Goal: Information Seeking & Learning: Learn about a topic

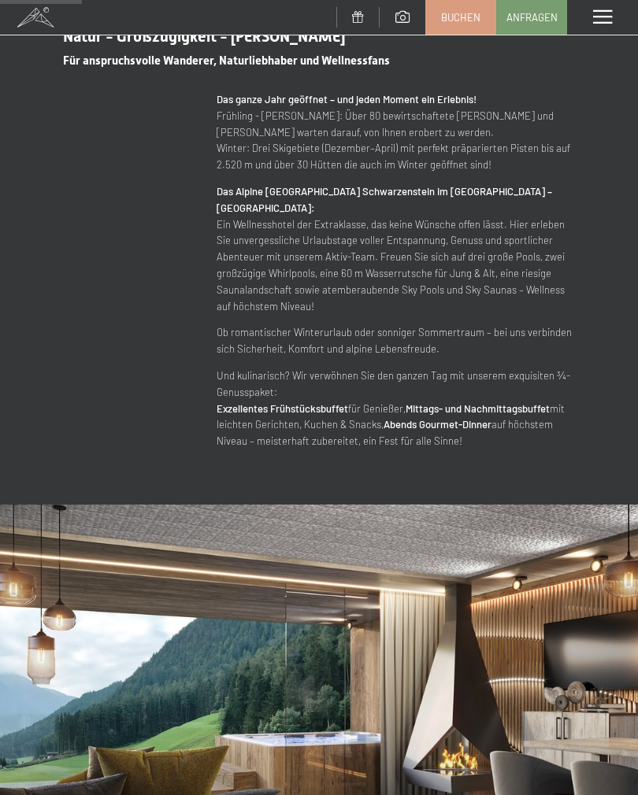
scroll to position [892, 0]
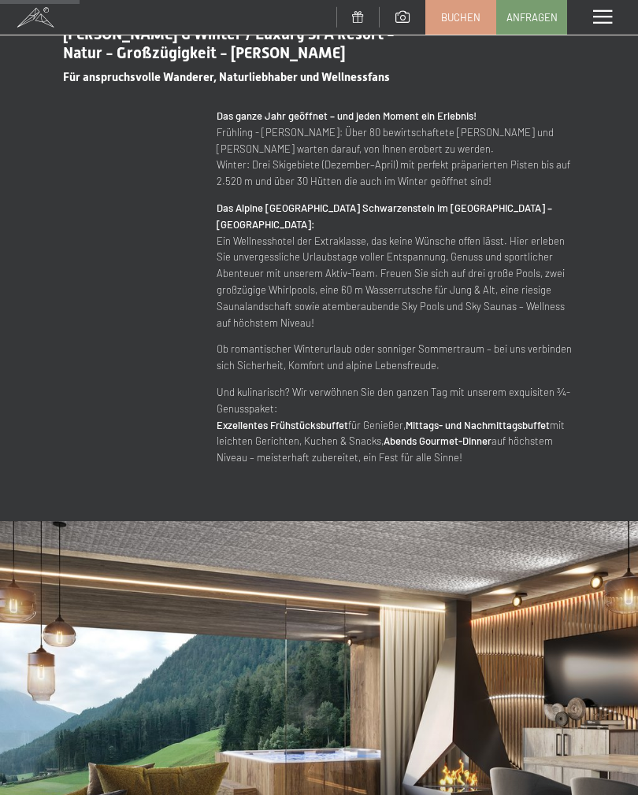
click at [606, 21] on span at bounding box center [602, 17] width 19 height 14
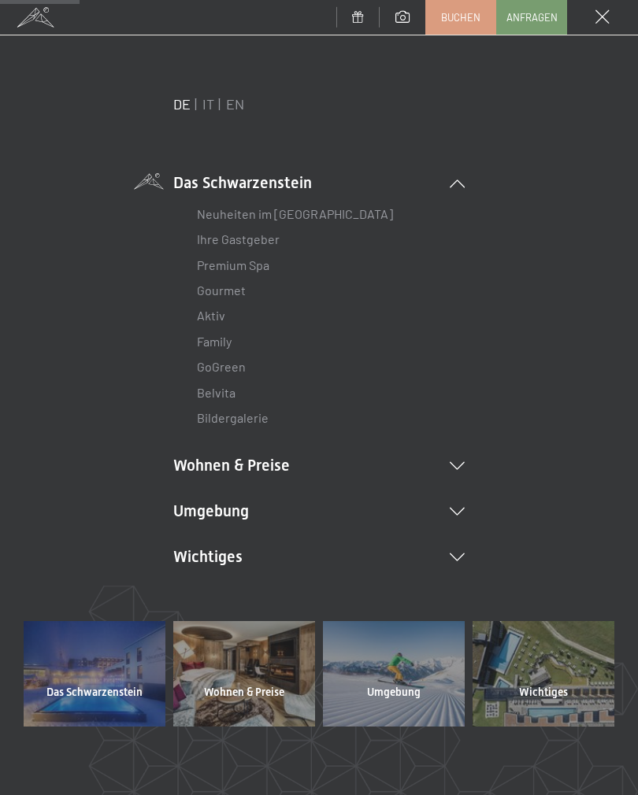
click at [266, 462] on li "Wohnen & Preise Inklusivleistungen [PERSON_NAME] & Preise Liste Angebote Liste …" at bounding box center [318, 465] width 291 height 22
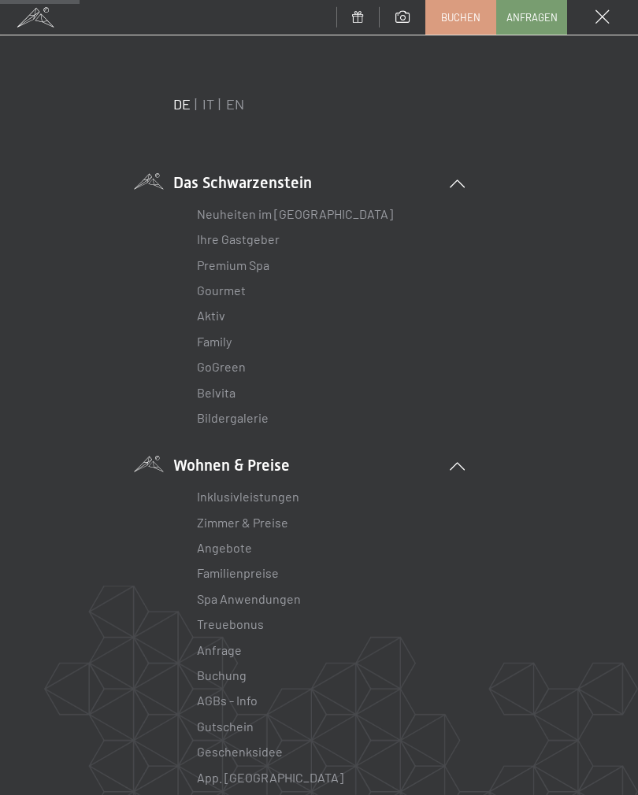
click at [272, 516] on link "Zimmer & Preise" at bounding box center [242, 522] width 91 height 15
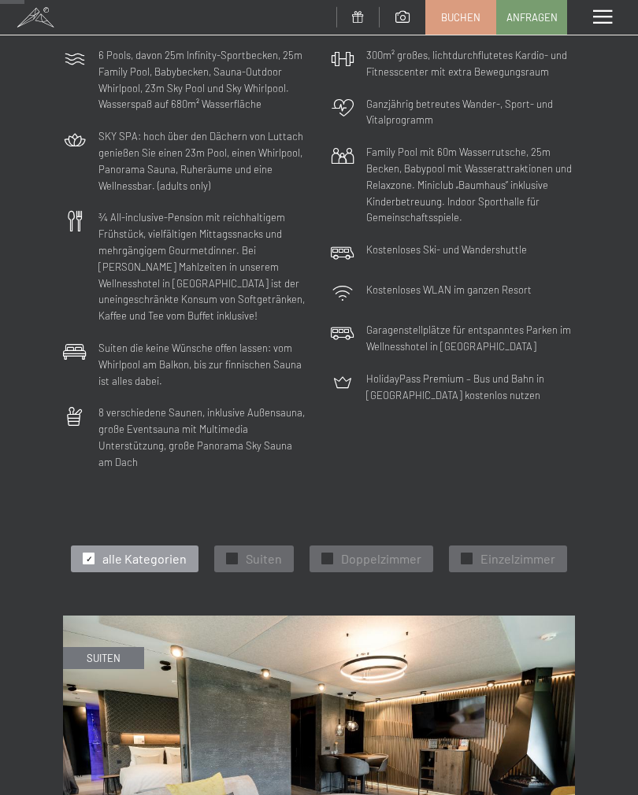
scroll to position [229, 0]
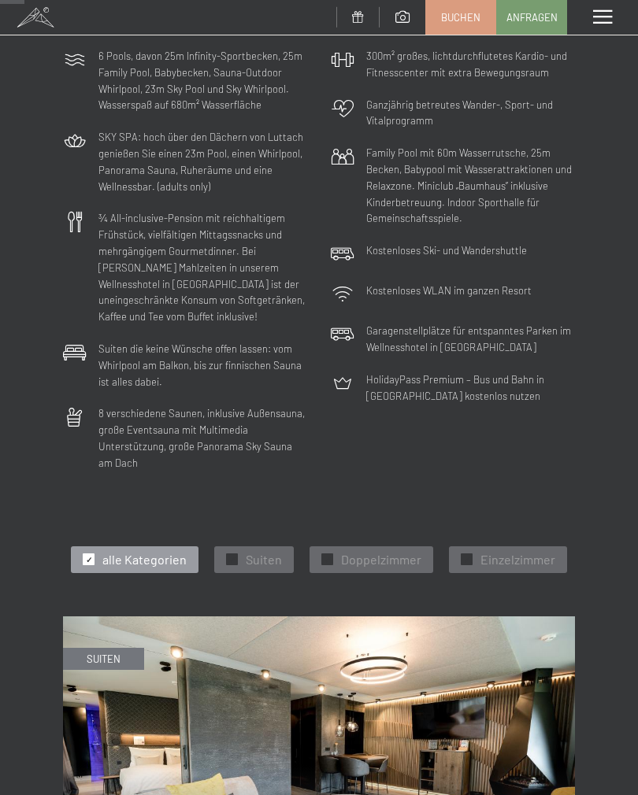
click at [388, 551] on span "Doppelzimmer" at bounding box center [381, 559] width 80 height 17
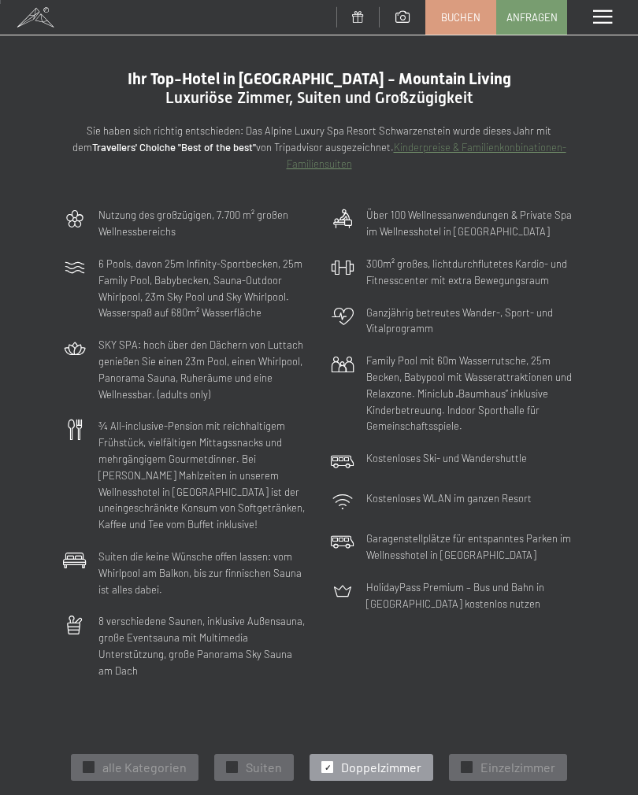
scroll to position [0, 0]
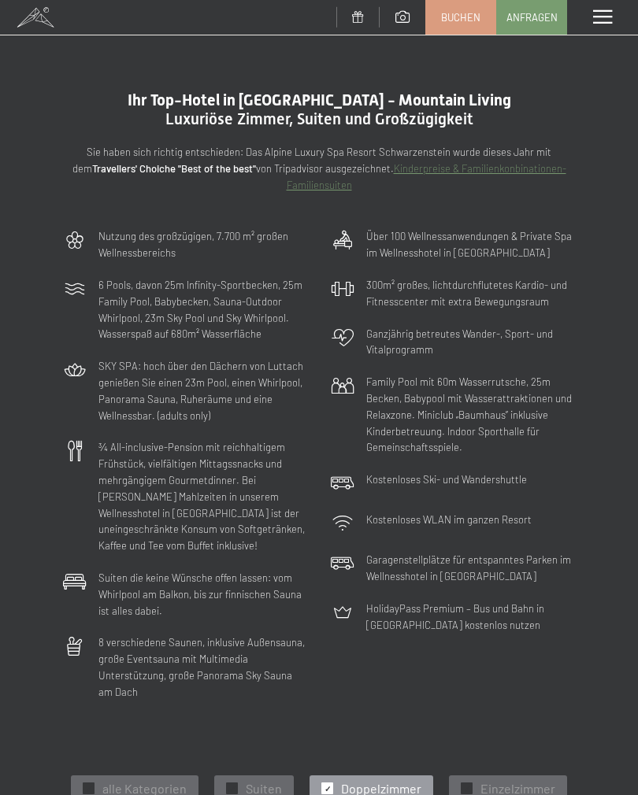
click at [612, 22] on div "Menü" at bounding box center [602, 17] width 71 height 35
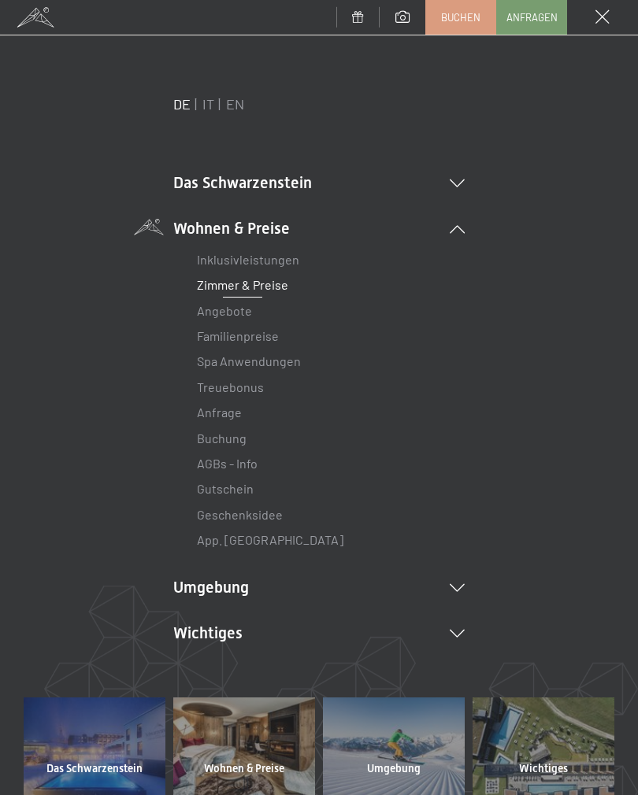
click at [231, 306] on link "Angebote" at bounding box center [224, 310] width 55 height 15
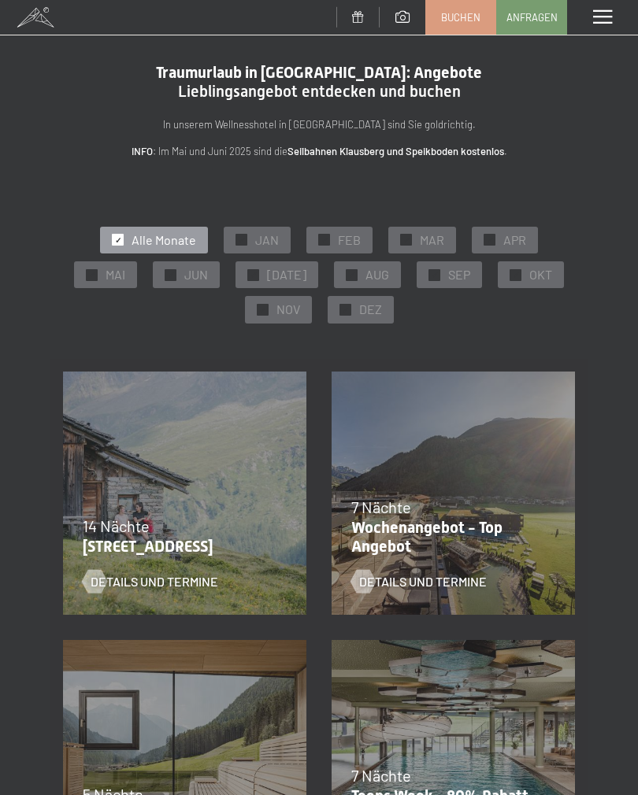
click at [529, 271] on span "OKT" at bounding box center [540, 274] width 23 height 17
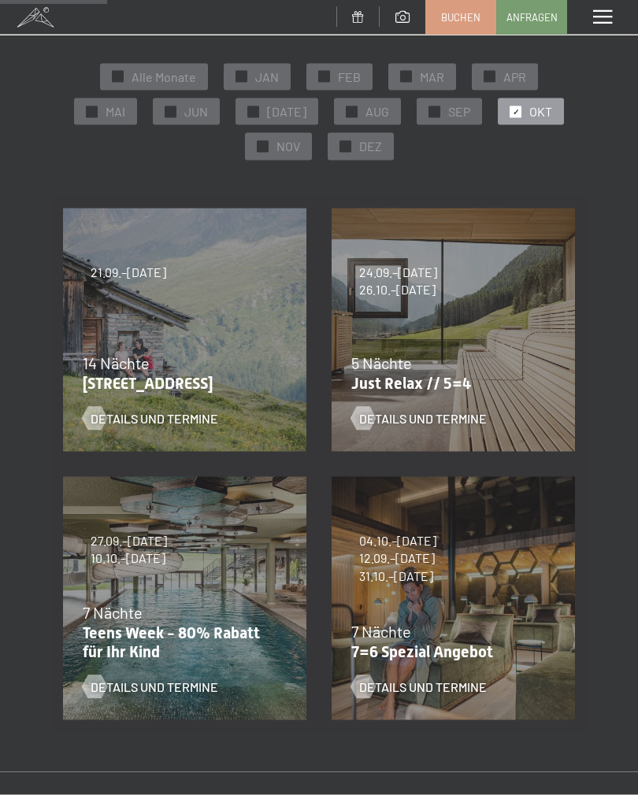
scroll to position [165, 0]
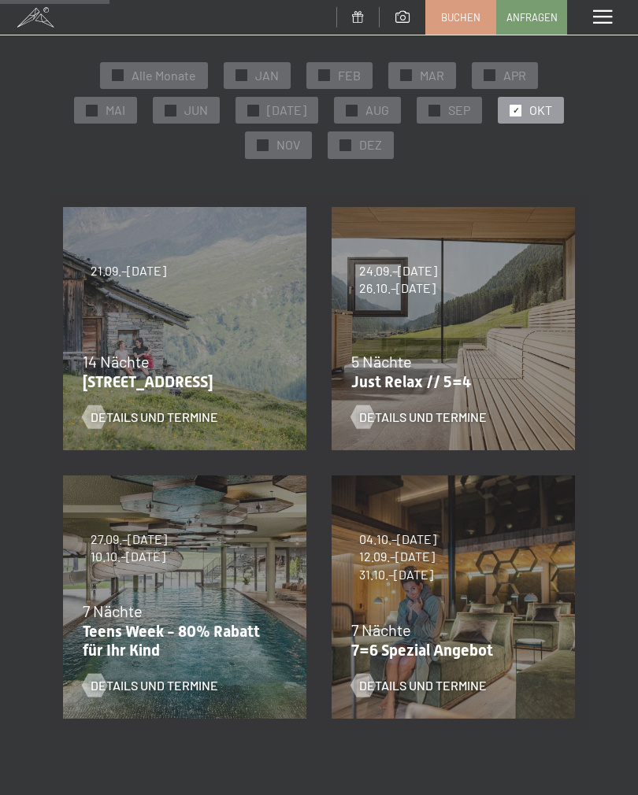
click at [499, 408] on div "Details und Termine" at bounding box center [443, 405] width 184 height 41
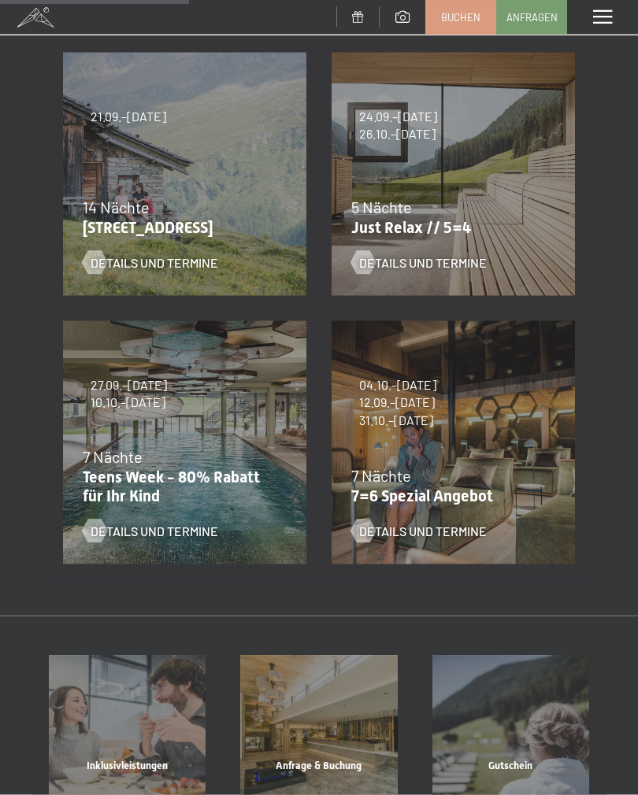
scroll to position [318, 0]
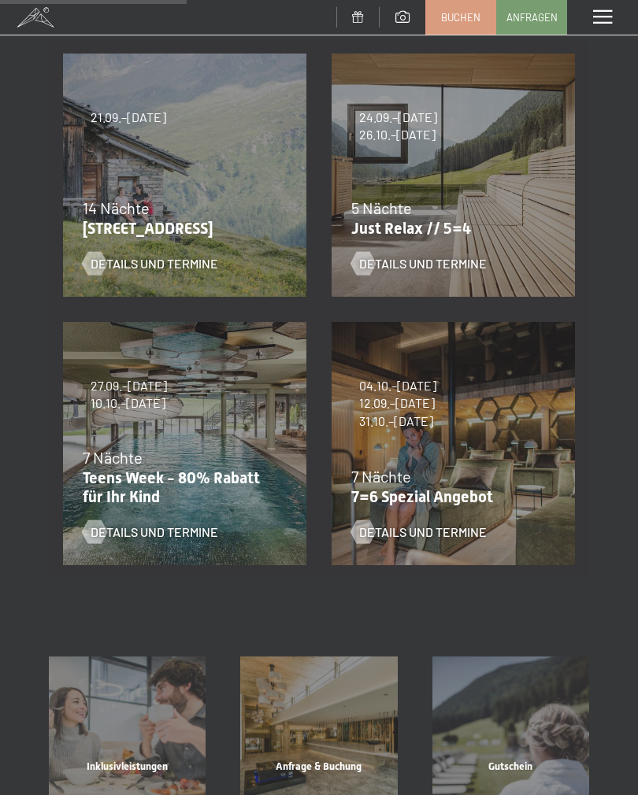
click at [408, 239] on div "Details und Termine" at bounding box center [443, 251] width 184 height 41
click at [461, 260] on span "Details und Termine" at bounding box center [423, 263] width 128 height 17
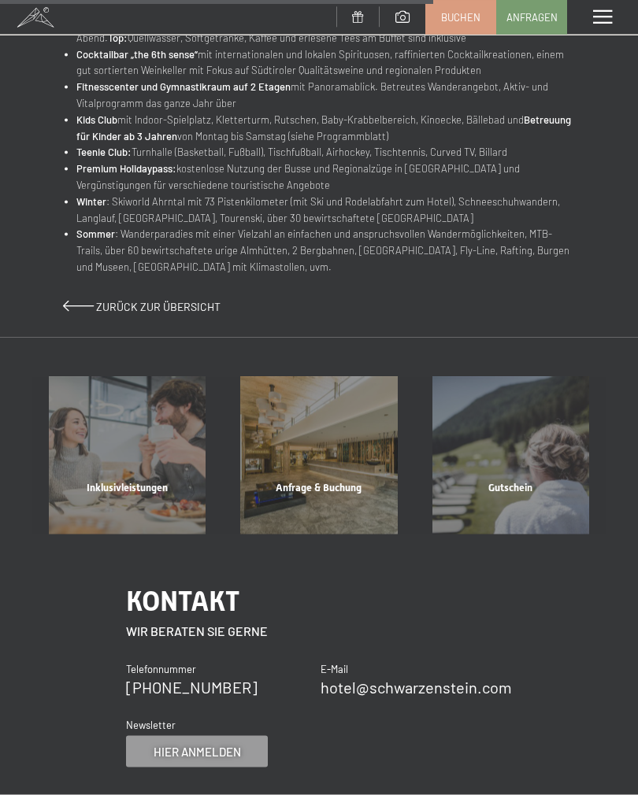
scroll to position [975, 0]
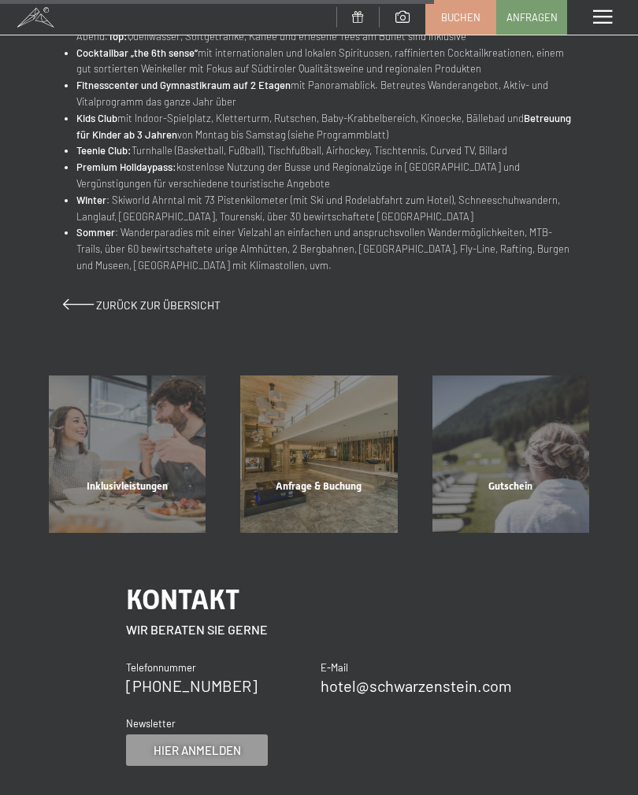
click at [168, 450] on span "Einwilligung Marketing*" at bounding box center [231, 443] width 130 height 16
click at [158, 450] on input "Einwilligung Marketing*" at bounding box center [150, 443] width 16 height 16
checkbox input "false"
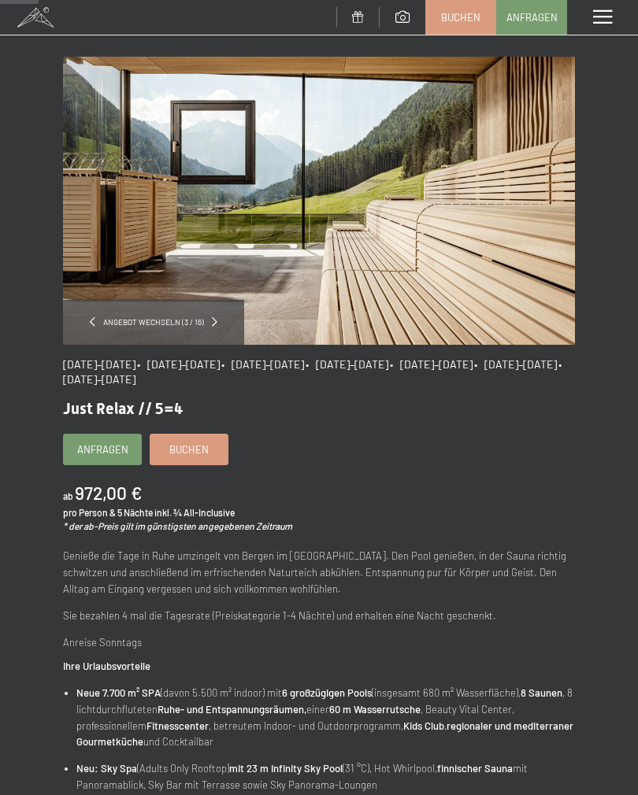
scroll to position [0, 0]
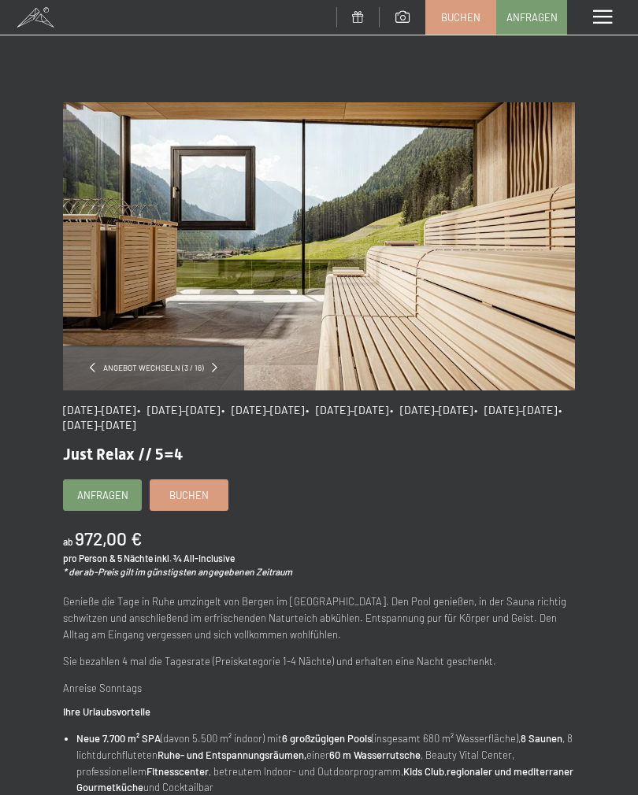
click at [605, 8] on div "Menü" at bounding box center [602, 17] width 71 height 35
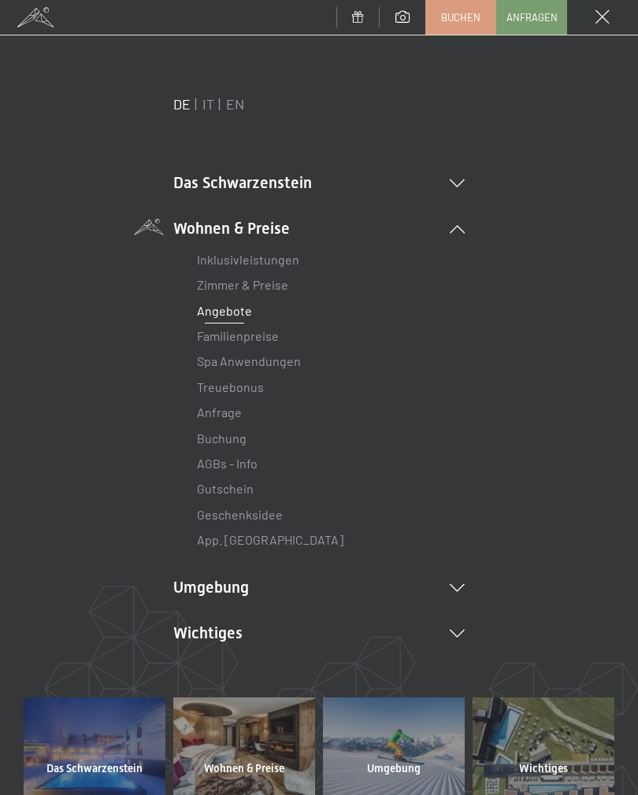
click at [265, 341] on link "Familienpreise" at bounding box center [238, 335] width 82 height 15
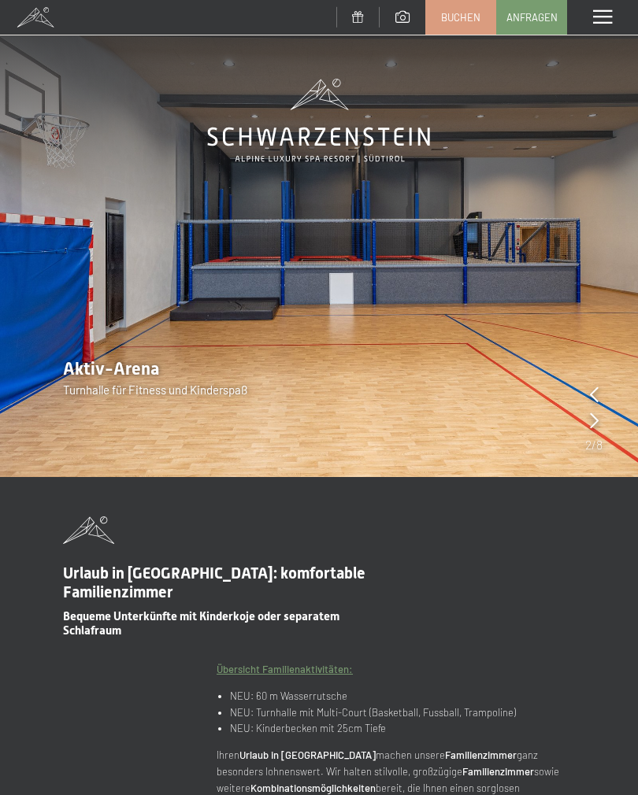
click at [607, 27] on div "Menü" at bounding box center [602, 17] width 71 height 35
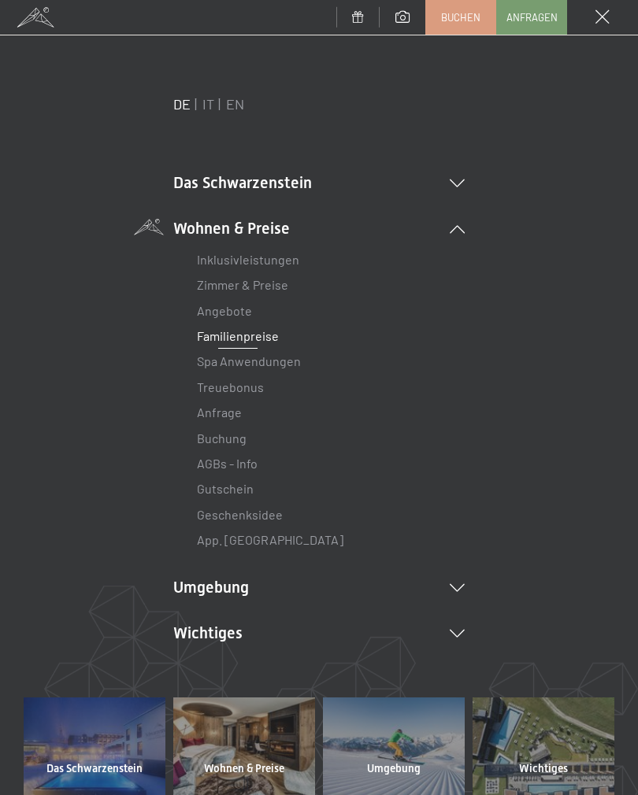
click at [288, 359] on link "Spa Anwendungen" at bounding box center [249, 360] width 104 height 15
